Goal: Task Accomplishment & Management: Manage account settings

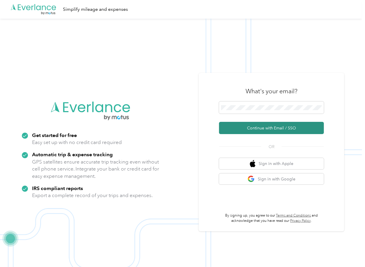
click at [235, 133] on button "Continue with Email / SSO" at bounding box center [271, 128] width 105 height 12
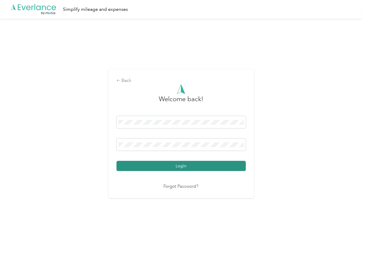
click at [136, 163] on button "Login" at bounding box center [181, 166] width 129 height 10
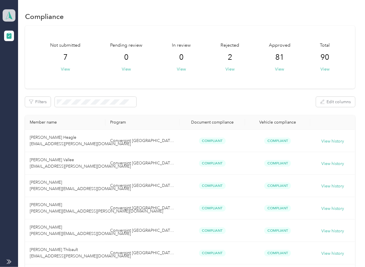
click at [15, 18] on span at bounding box center [9, 15] width 13 height 12
click at [20, 61] on div "Log out" at bounding box center [19, 61] width 22 height 6
